Goal: Task Accomplishment & Management: Use online tool/utility

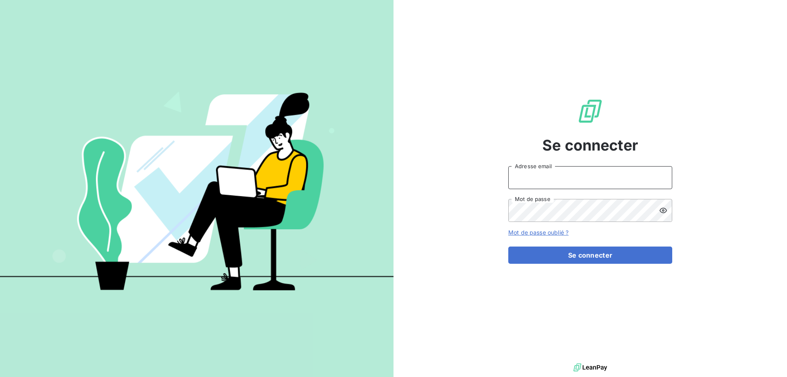
click at [538, 180] on input "Adresse email" at bounding box center [590, 177] width 164 height 23
type input "[EMAIL_ADDRESS][DOMAIN_NAME]"
click at [508, 246] on button "Se connecter" at bounding box center [590, 254] width 164 height 17
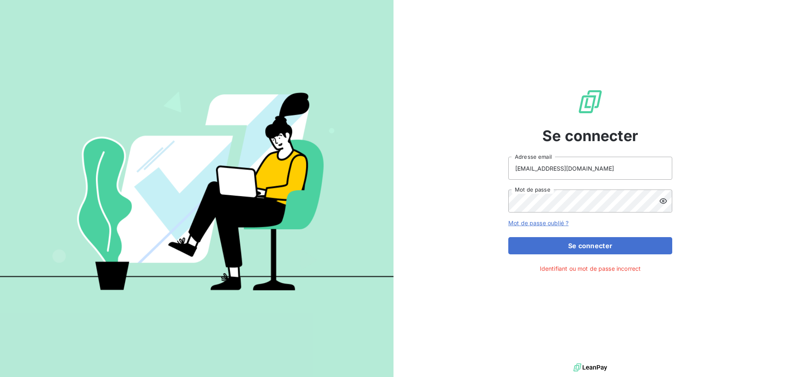
click at [662, 202] on icon at bounding box center [663, 201] width 8 height 8
click at [483, 206] on div "Se connecter [EMAIL_ADDRESS][DOMAIN_NAME] Adresse email Mot de passe Mot de pas…" at bounding box center [591, 180] width 394 height 361
click at [508, 237] on button "Se connecter" at bounding box center [590, 245] width 164 height 17
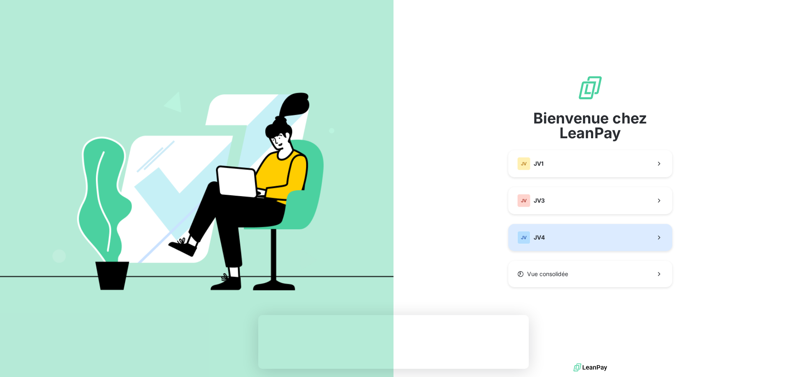
click at [567, 233] on button "JV JV4" at bounding box center [590, 237] width 164 height 27
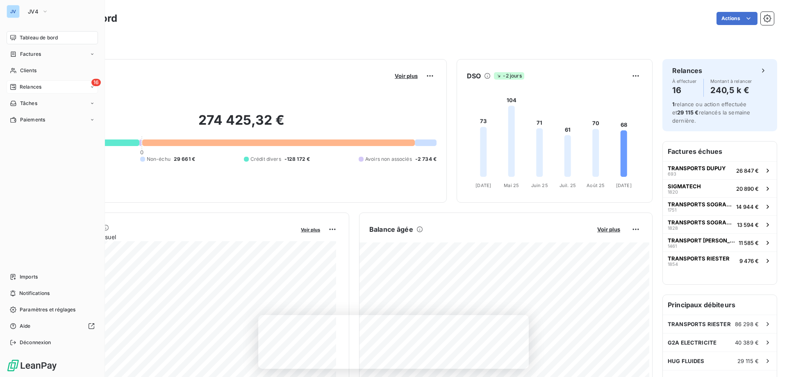
click at [30, 87] on span "Relances" at bounding box center [31, 86] width 22 height 7
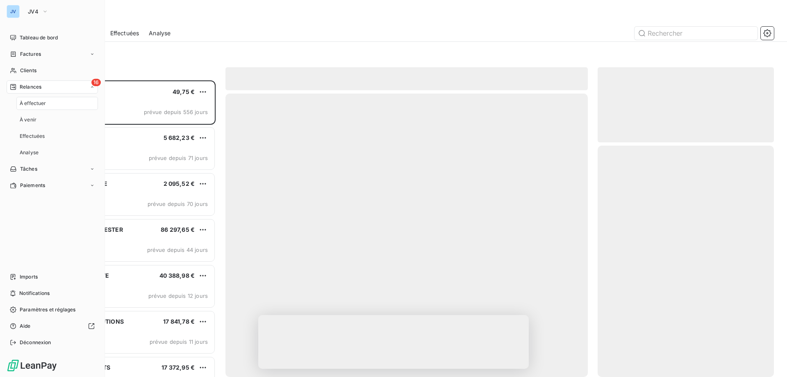
scroll to position [290, 170]
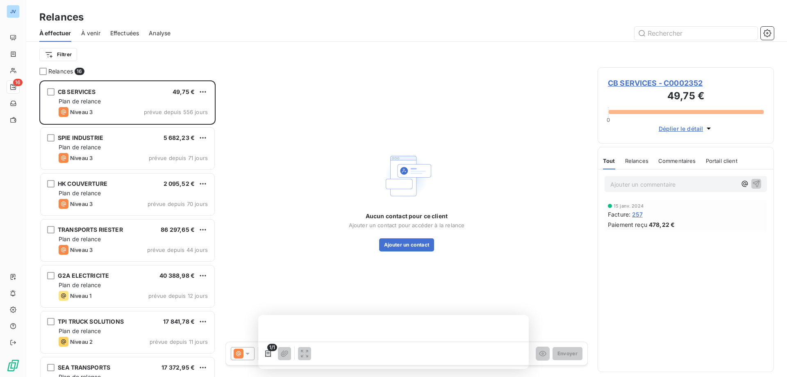
click at [266, 28] on div at bounding box center [477, 33] width 594 height 13
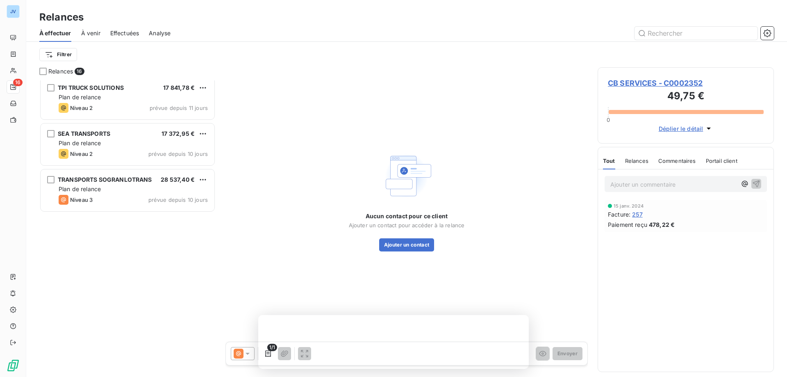
scroll to position [0, 0]
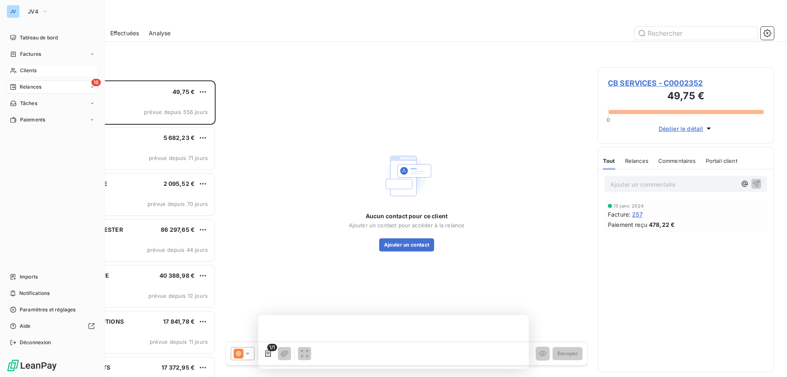
click at [28, 71] on span "Clients" at bounding box center [28, 70] width 16 height 7
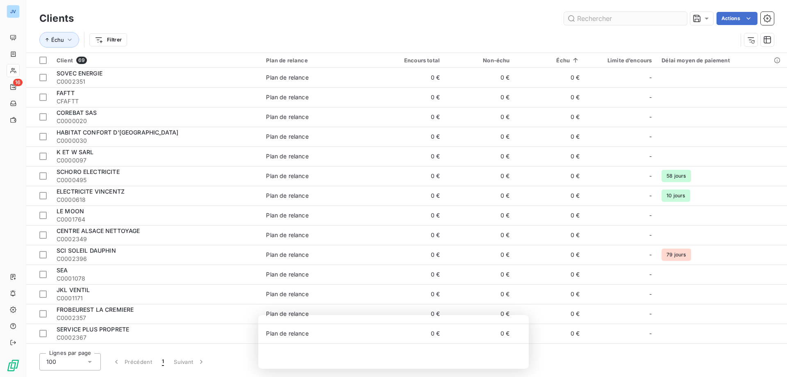
click at [595, 17] on input "text" at bounding box center [625, 18] width 123 height 13
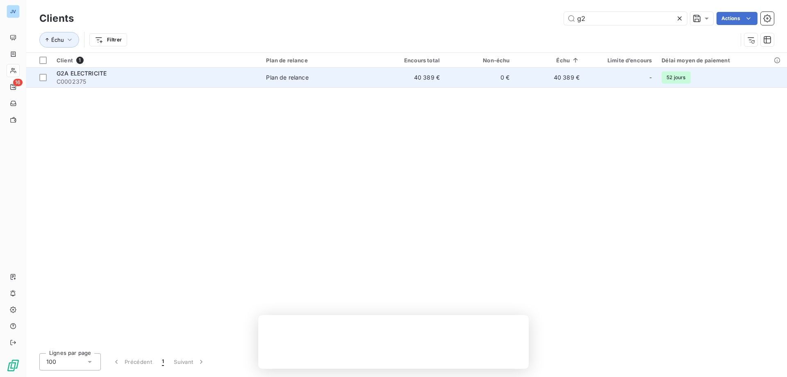
type input "g2"
click at [302, 74] on div "Plan de relance" at bounding box center [287, 77] width 42 height 8
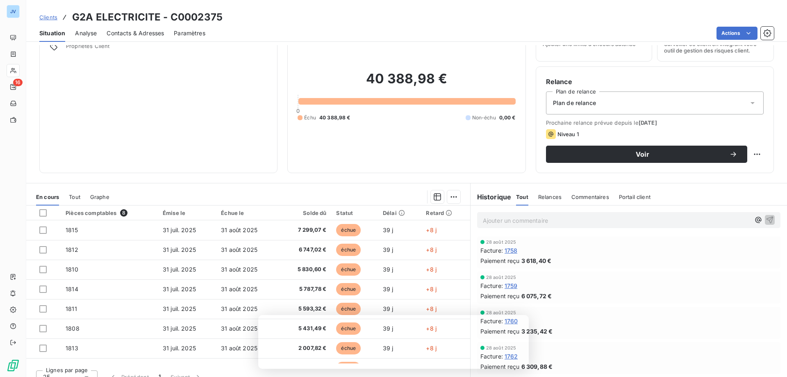
scroll to position [52, 0]
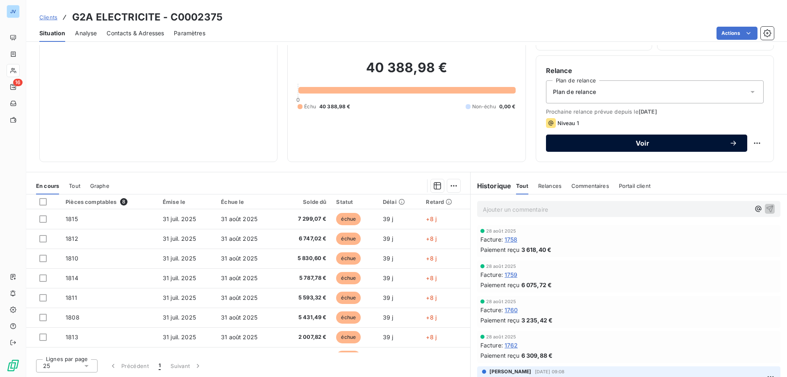
click at [657, 141] on span "Voir" at bounding box center [642, 143] width 173 height 7
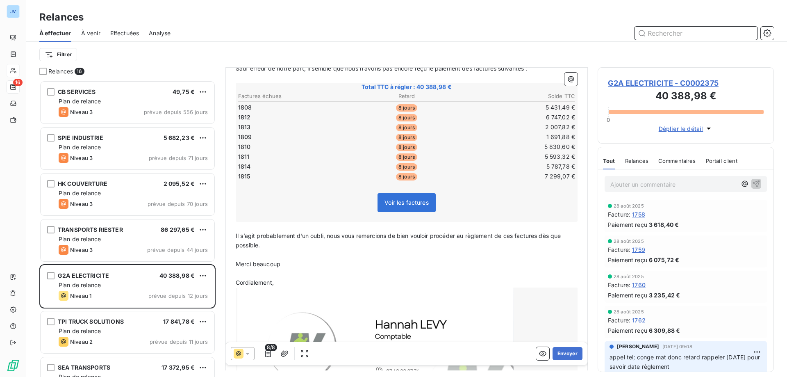
scroll to position [117, 0]
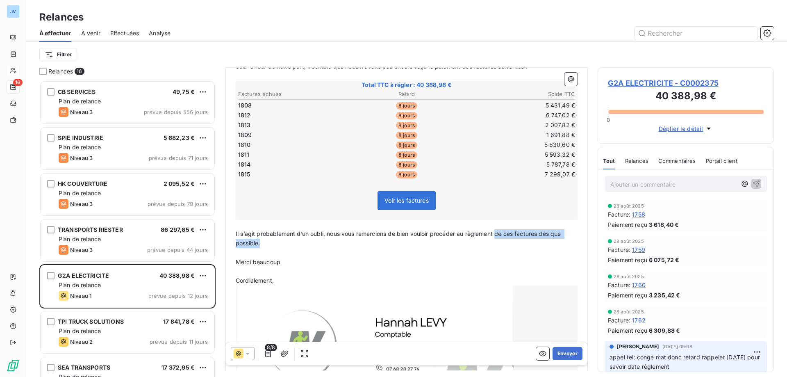
drag, startPoint x: 265, startPoint y: 244, endPoint x: 499, endPoint y: 235, distance: 233.9
click at [499, 235] on p "Il s’agit probablement d’un oubli, nous vous remercions de bien vouloir procéde…" at bounding box center [407, 238] width 342 height 19
click at [325, 235] on span "Il s’agit probablement d’un oubli, nous vous remercions de bien vouloir procéde…" at bounding box center [404, 238] width 337 height 16
click at [565, 356] on button "Envoyer" at bounding box center [568, 353] width 30 height 13
